Goal: Transaction & Acquisition: Purchase product/service

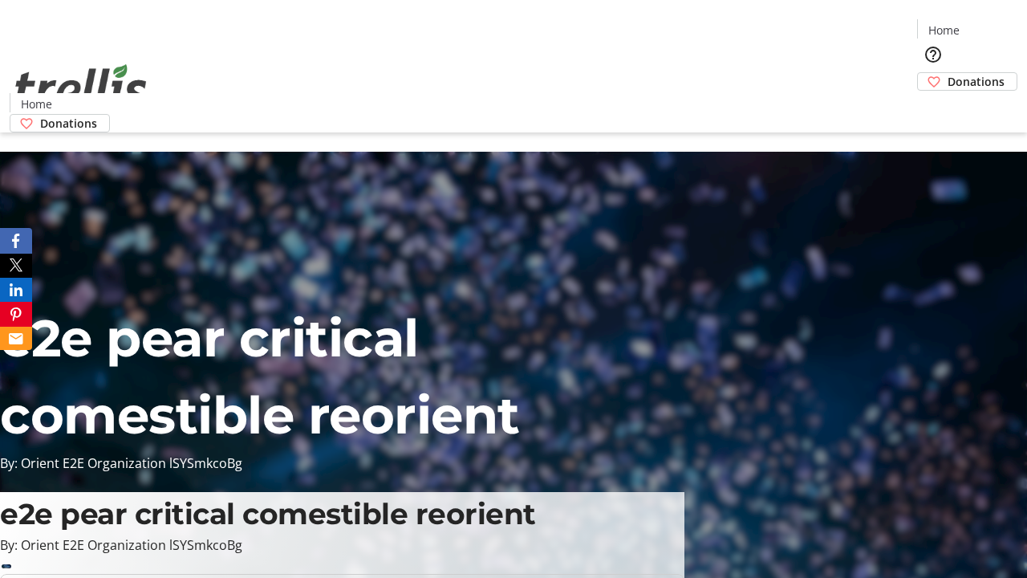
click at [948, 73] on span "Donations" at bounding box center [976, 81] width 57 height 17
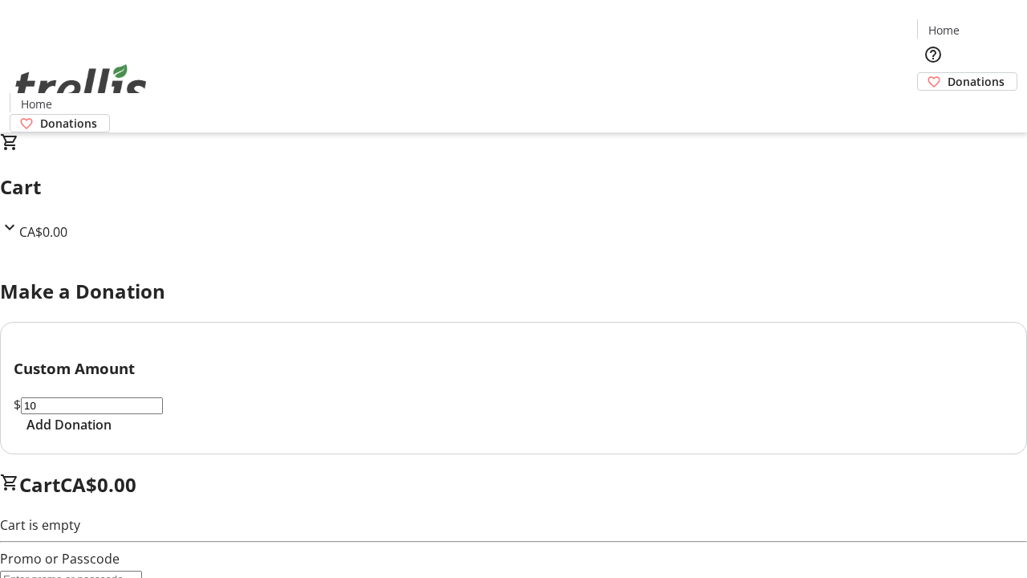
click at [112, 434] on span "Add Donation" at bounding box center [68, 424] width 85 height 19
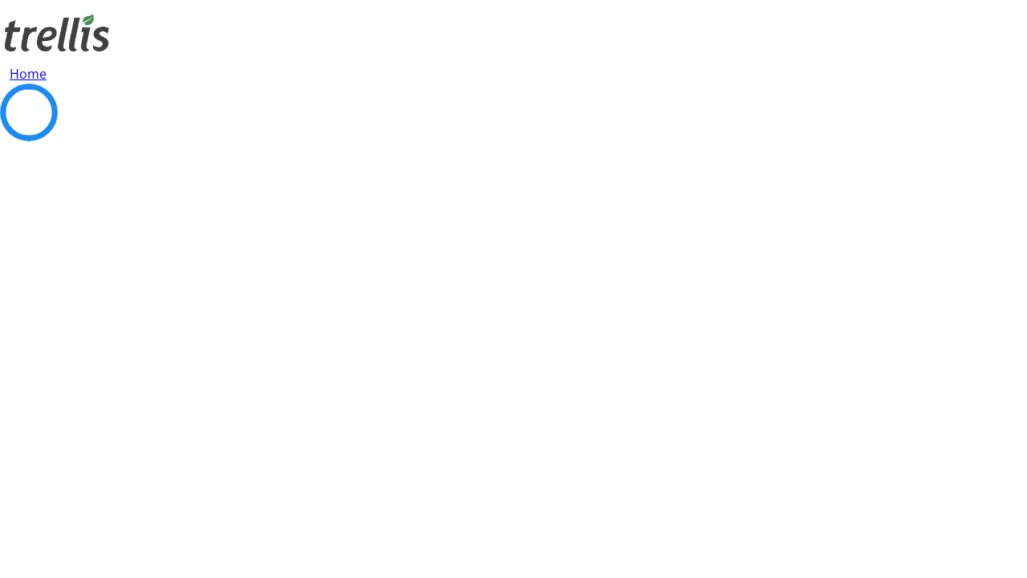
select select "CA"
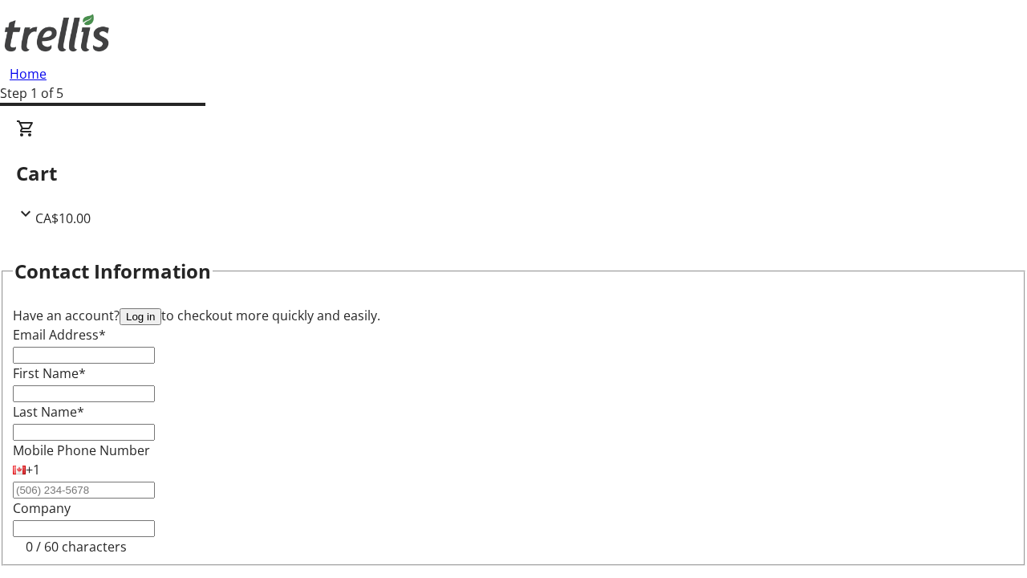
click at [161, 308] on button "Log in" at bounding box center [141, 316] width 42 height 17
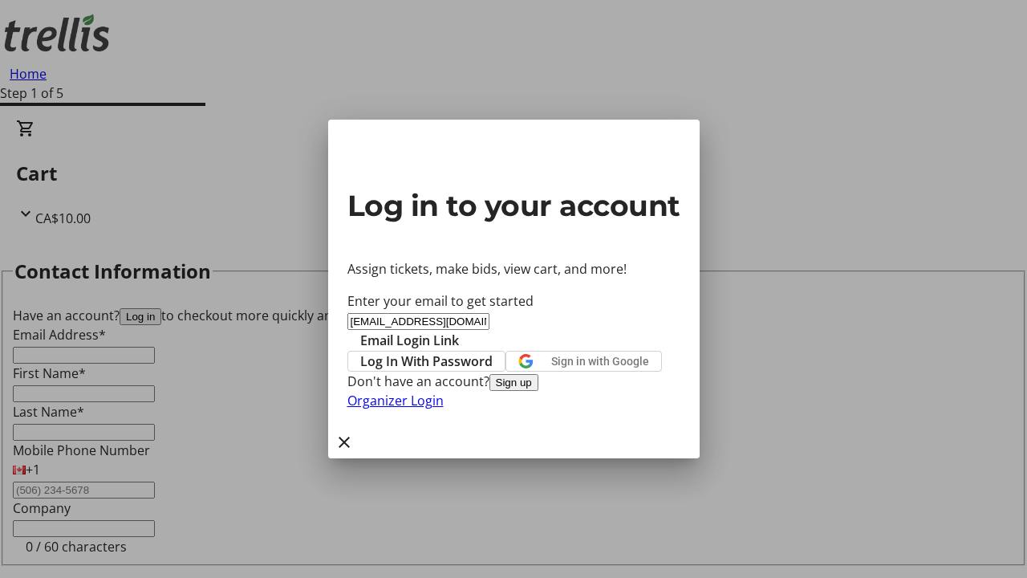
type input "[EMAIL_ADDRESS][DOMAIN_NAME]"
click at [459, 331] on span "Email Login Link" at bounding box center [409, 340] width 99 height 19
